Goal: Information Seeking & Learning: Learn about a topic

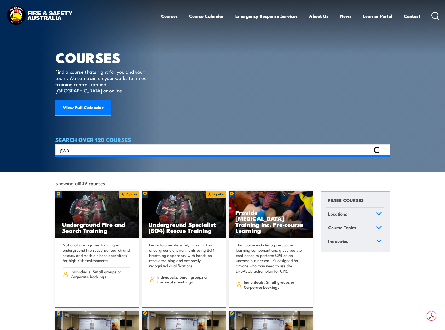
type input "gwo"
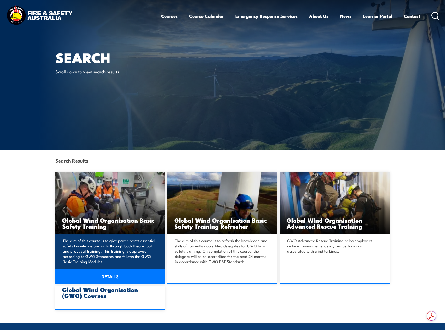
click at [99, 275] on link "DETAILS" at bounding box center [110, 276] width 110 height 15
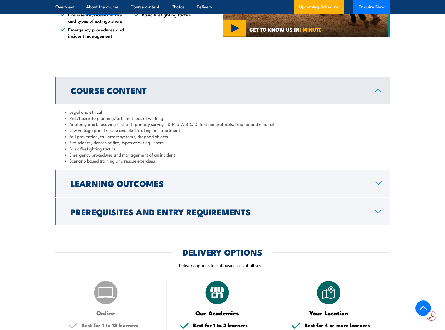
scroll to position [401, 0]
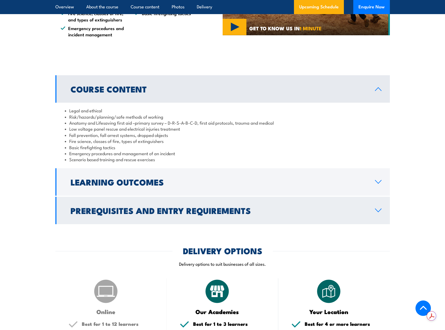
click at [377, 207] on link "Prerequisites and Entry Requirements" at bounding box center [222, 210] width 335 height 27
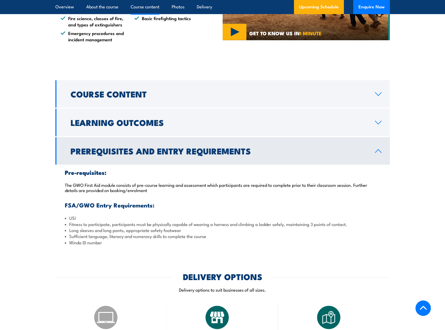
scroll to position [392, 0]
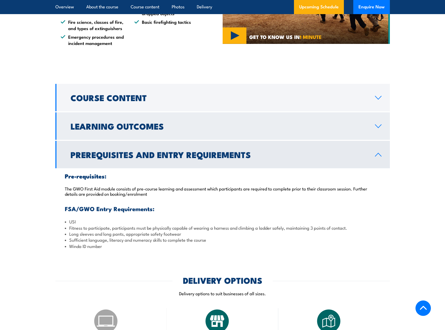
click at [378, 129] on link "Learning Outcomes" at bounding box center [222, 125] width 335 height 27
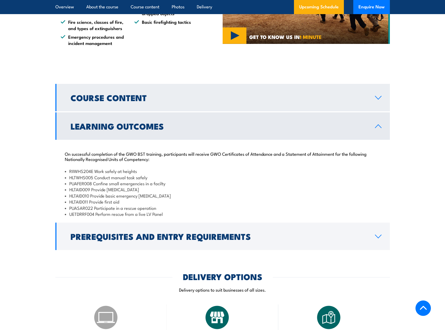
click at [380, 97] on icon at bounding box center [378, 97] width 6 height 3
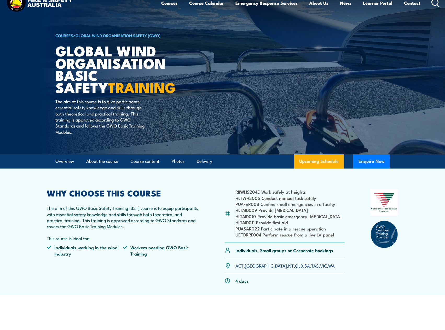
scroll to position [9, 0]
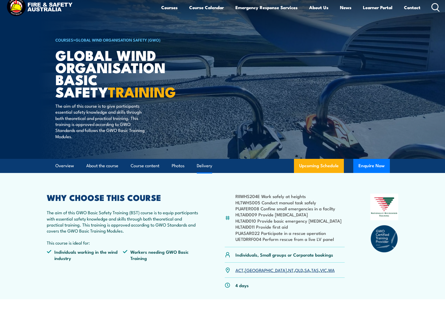
click at [207, 167] on link "Delivery" at bounding box center [204, 166] width 15 height 14
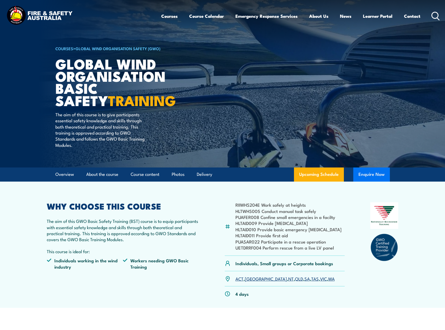
click at [369, 173] on button "Enquire Now" at bounding box center [371, 175] width 37 height 14
click at [321, 175] on link "Upcoming Schedule" at bounding box center [319, 175] width 50 height 14
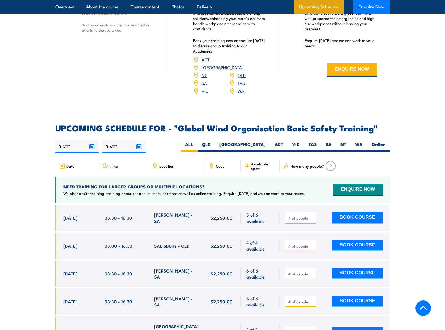
scroll to position [849, 0]
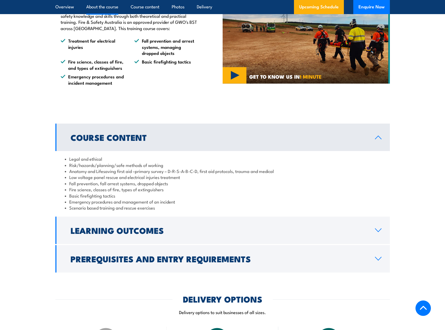
drag, startPoint x: 284, startPoint y: 153, endPoint x: 283, endPoint y: 157, distance: 3.7
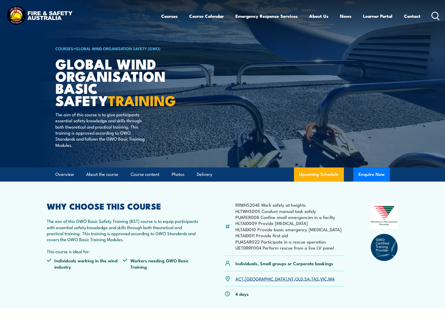
scroll to position [9, 0]
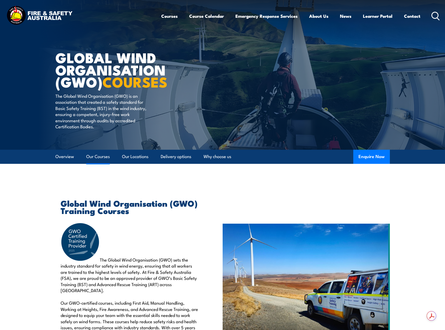
click at [99, 158] on link "Our Courses" at bounding box center [98, 157] width 24 height 14
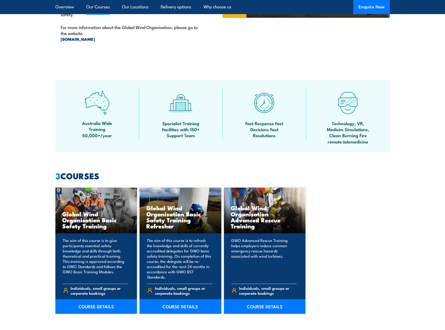
scroll to position [465, 0]
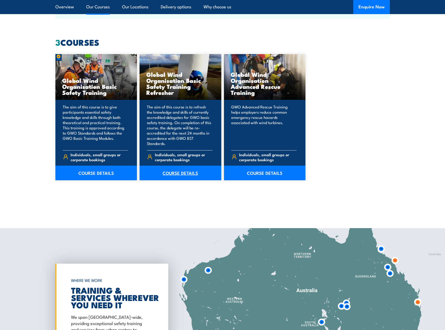
click at [185, 166] on link "COURSE DETAILS" at bounding box center [181, 173] width 82 height 15
click at [264, 169] on link "COURSE DETAILS" at bounding box center [265, 173] width 82 height 15
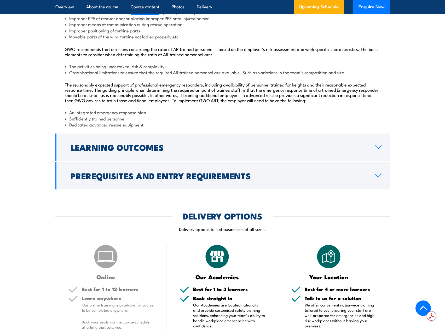
scroll to position [558, 0]
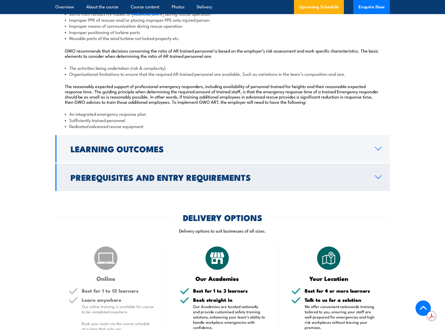
click at [380, 185] on link "Prerequisites and Entry Requirements" at bounding box center [222, 177] width 335 height 27
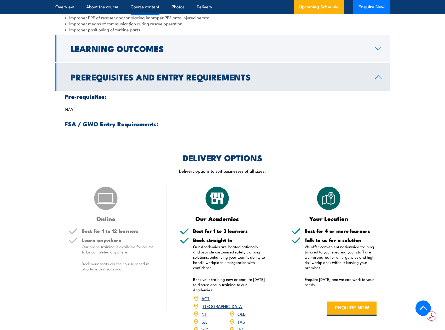
scroll to position [511, 0]
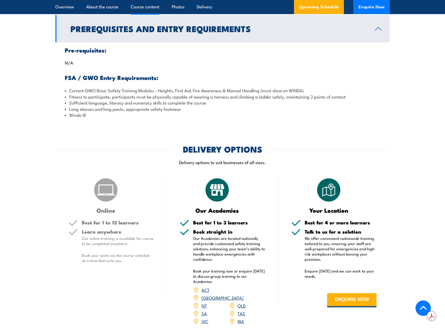
click at [300, 89] on li "Current GWO Basic Safety Training Modules – Heights, First Aid, Fire Awareness …" at bounding box center [223, 90] width 316 height 6
click at [304, 88] on li "Current GWO Basic Safety Training Modules – Heights, First Aid, Fire Awareness …" at bounding box center [223, 90] width 316 height 6
click at [353, 77] on h3 "FSA / GWO Entry Requirements:" at bounding box center [223, 78] width 316 height 6
click at [376, 135] on div "COURSES > Global Wind Organisation Safety (GWO) Global Wind Organisation Advanc…" at bounding box center [222, 170] width 445 height 1362
click at [303, 90] on li "Current GWO Basic Safety Training Modules – Heights, First Aid, Fire Awareness …" at bounding box center [223, 90] width 316 height 6
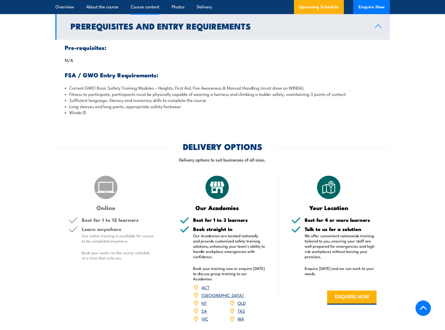
scroll to position [516, 0]
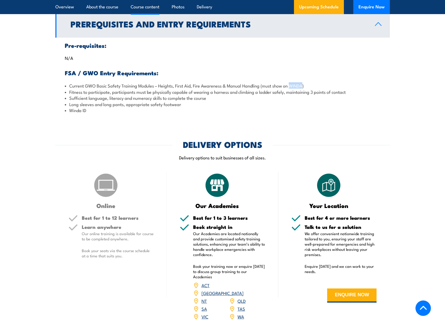
drag, startPoint x: 305, startPoint y: 86, endPoint x: 292, endPoint y: 86, distance: 13.3
click at [292, 86] on li "Current GWO Basic Safety Training Modules – Heights, First Aid, Fire Awareness …" at bounding box center [223, 86] width 316 height 6
copy li "WINDA"
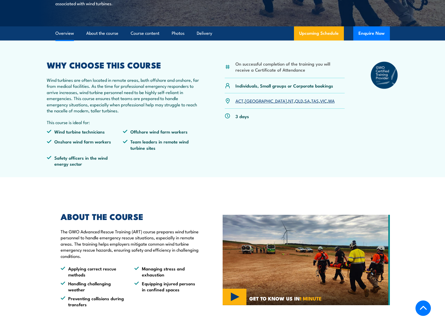
scroll to position [0, 0]
